Goal: Information Seeking & Learning: Learn about a topic

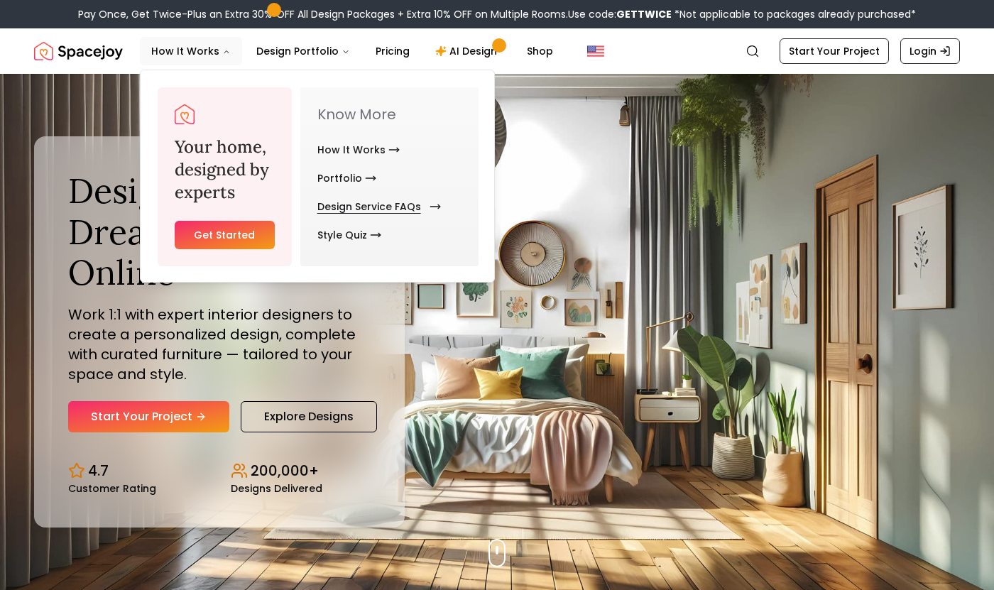
click at [340, 217] on link "Design Service FAQs" at bounding box center [376, 206] width 118 height 28
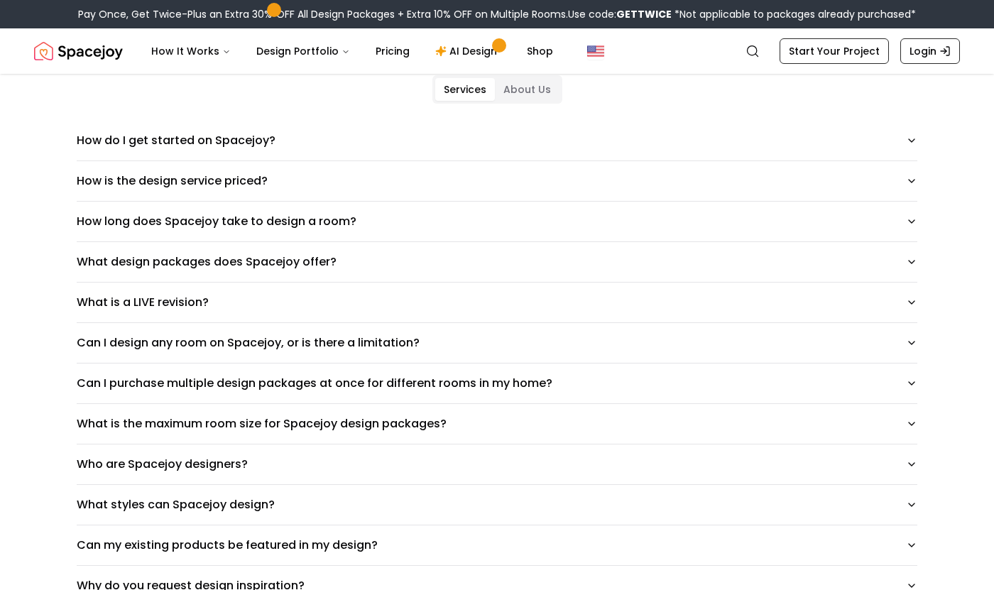
scroll to position [150, 0]
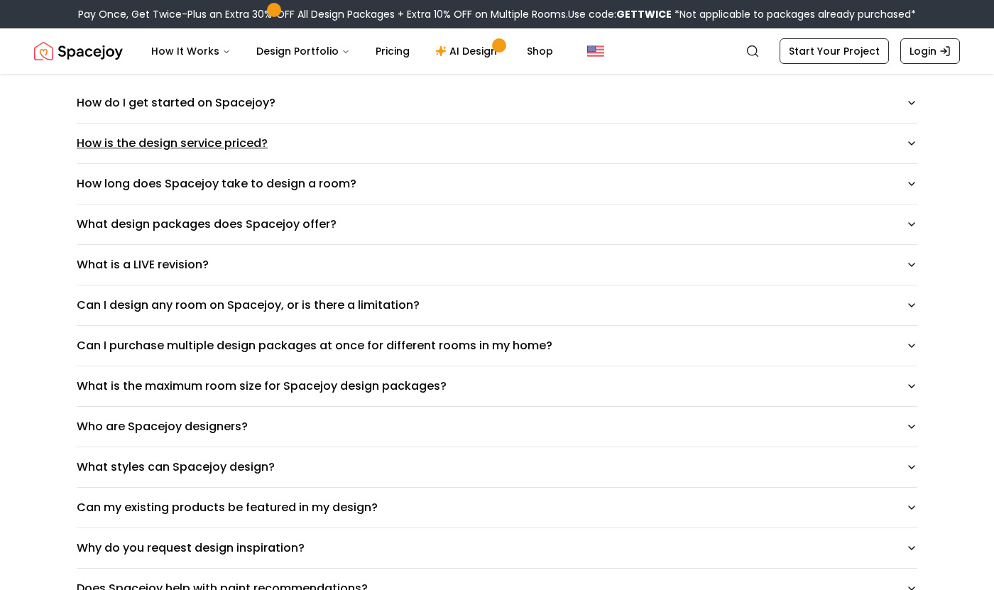
click at [395, 151] on button "How is the design service priced?" at bounding box center [497, 144] width 841 height 40
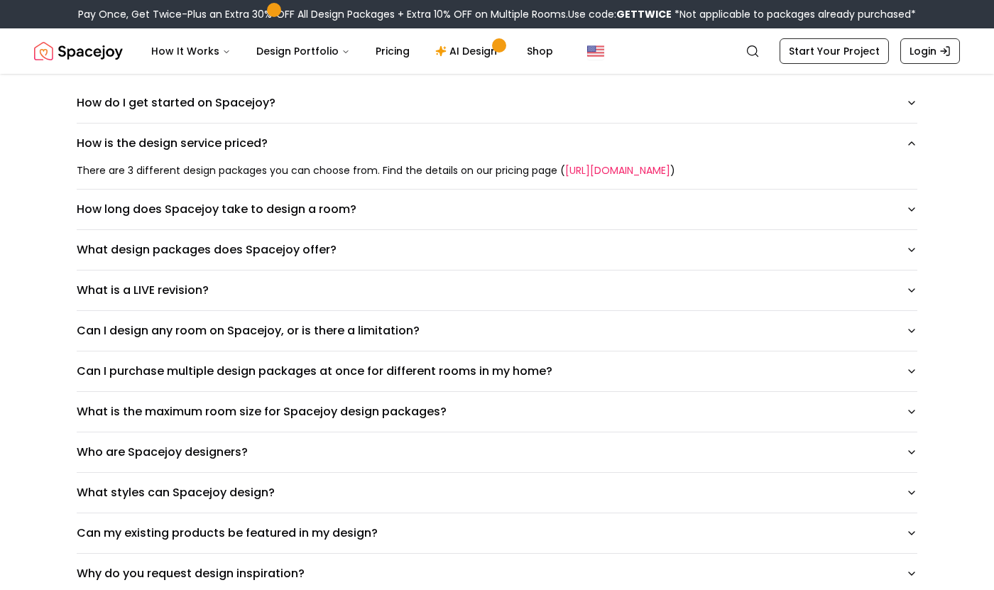
click at [616, 170] on link "[URL][DOMAIN_NAME]" at bounding box center [617, 170] width 105 height 14
click at [552, 289] on button "What is a LIVE revision?" at bounding box center [497, 291] width 841 height 40
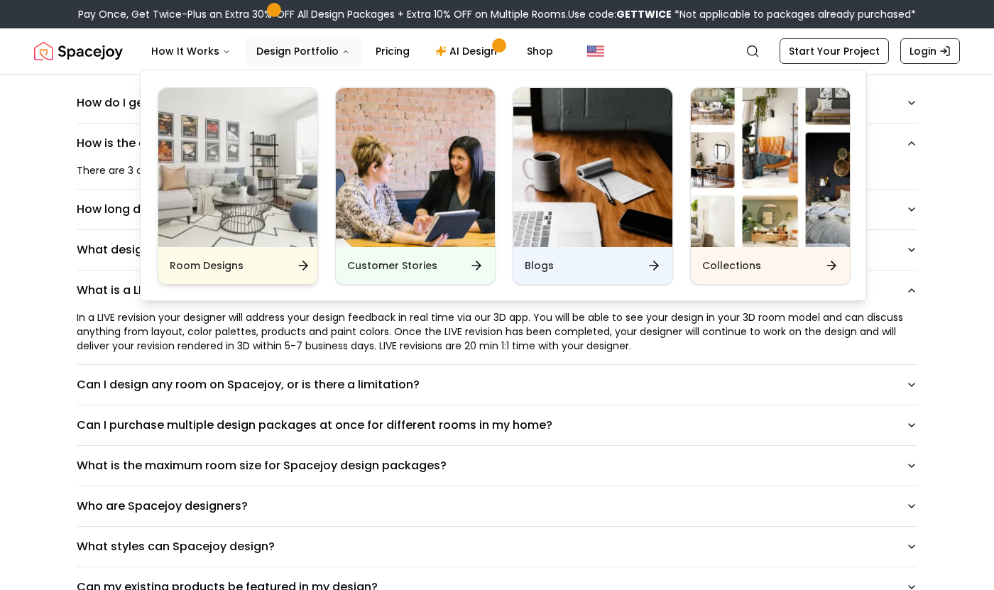
click at [274, 208] on img "Main" at bounding box center [237, 167] width 159 height 159
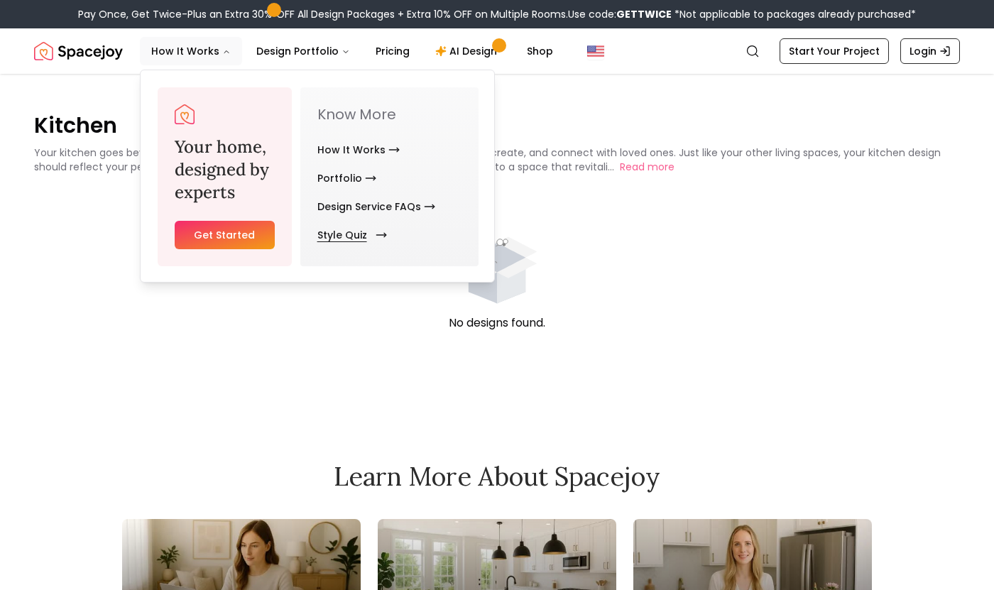
click at [366, 239] on link "Style Quiz" at bounding box center [349, 235] width 64 height 28
